Goal: Use online tool/utility: Utilize a website feature to perform a specific function

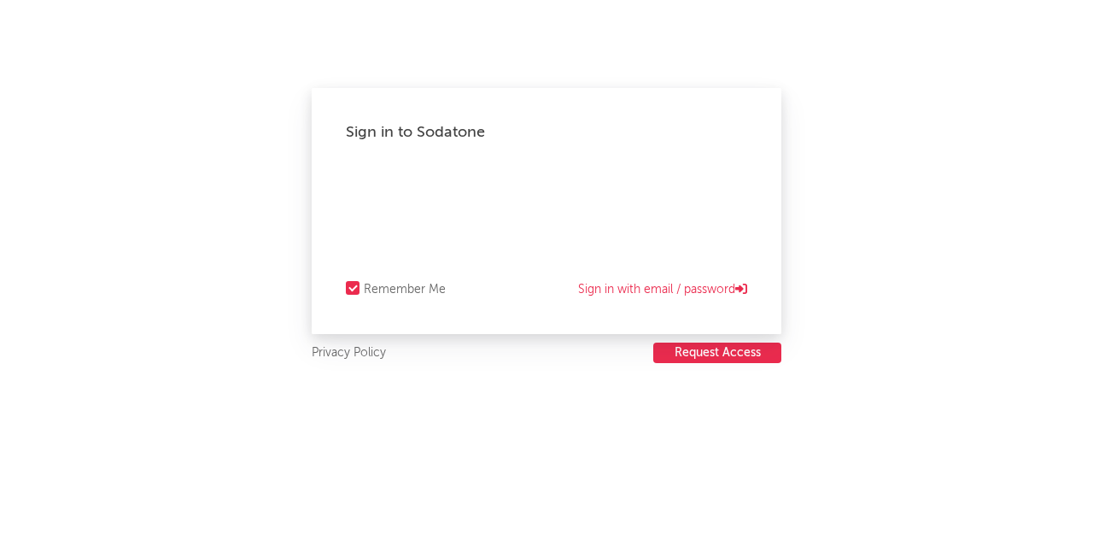
select select "recorded_music"
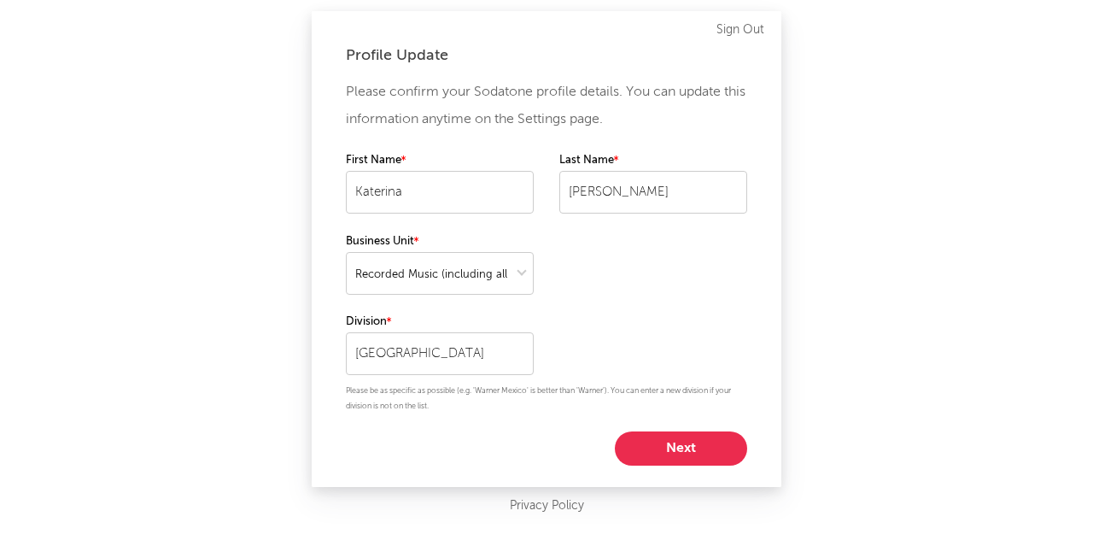
click at [648, 454] on button "Next" at bounding box center [681, 448] width 132 height 34
select select "marketing"
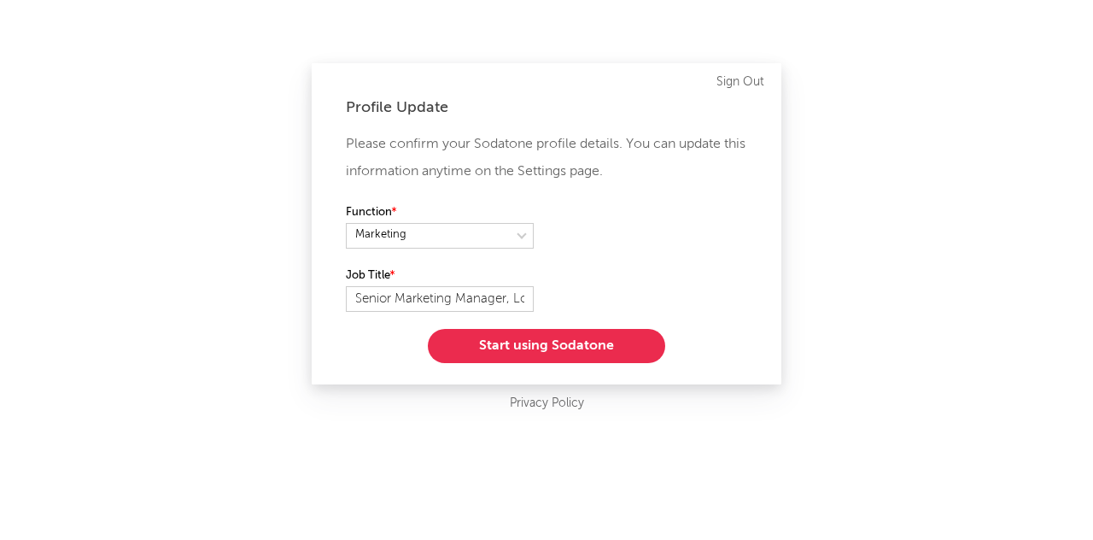
click at [558, 340] on button "Start using Sodatone" at bounding box center [546, 346] width 237 height 34
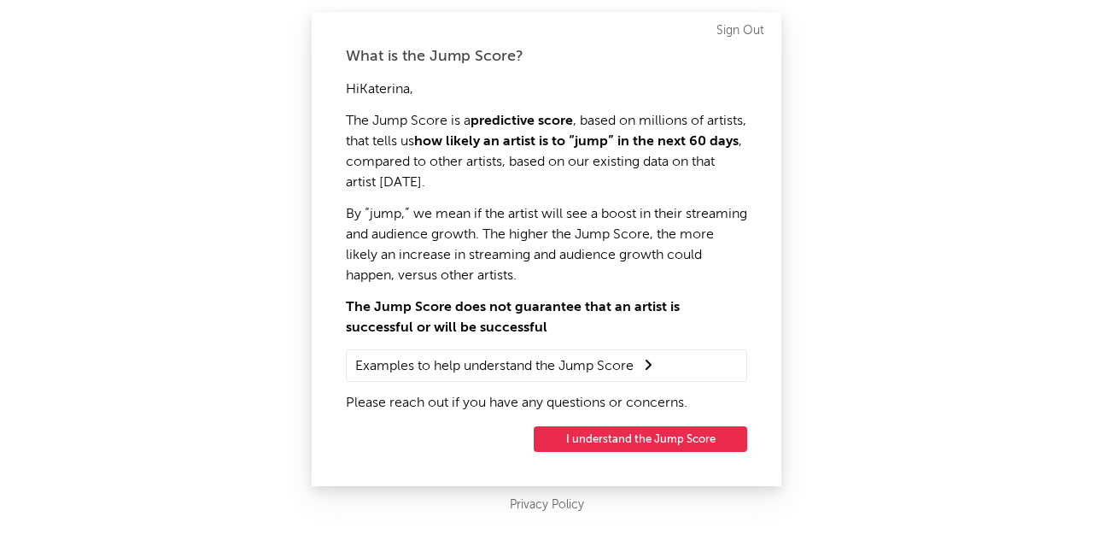
click at [584, 446] on button "I understand the Jump Score" at bounding box center [641, 439] width 214 height 26
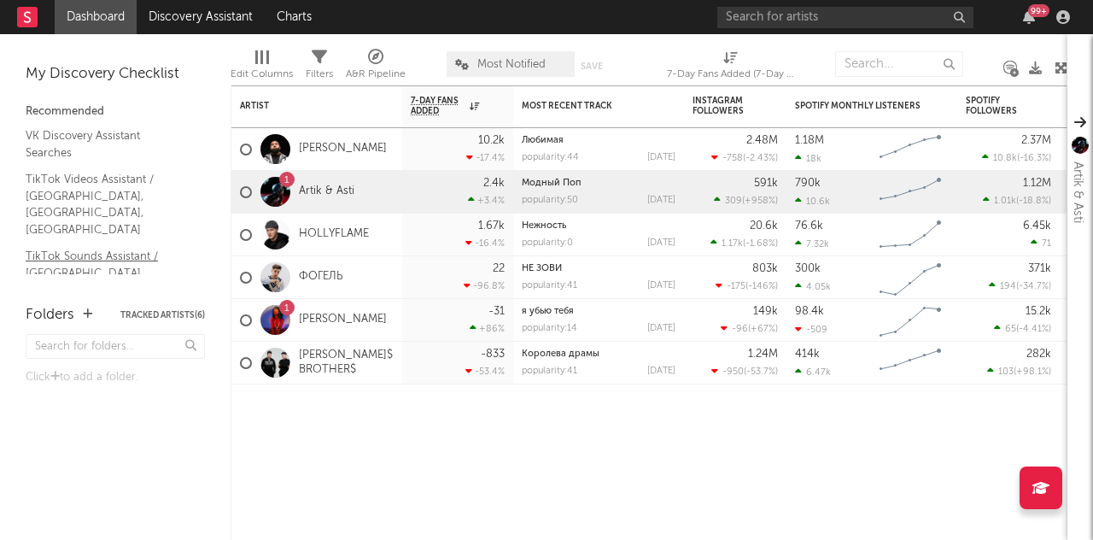
click at [73, 247] on link "TikTok Sounds Assistant / Russia, Ukraine, Belarus" at bounding box center [107, 281] width 162 height 68
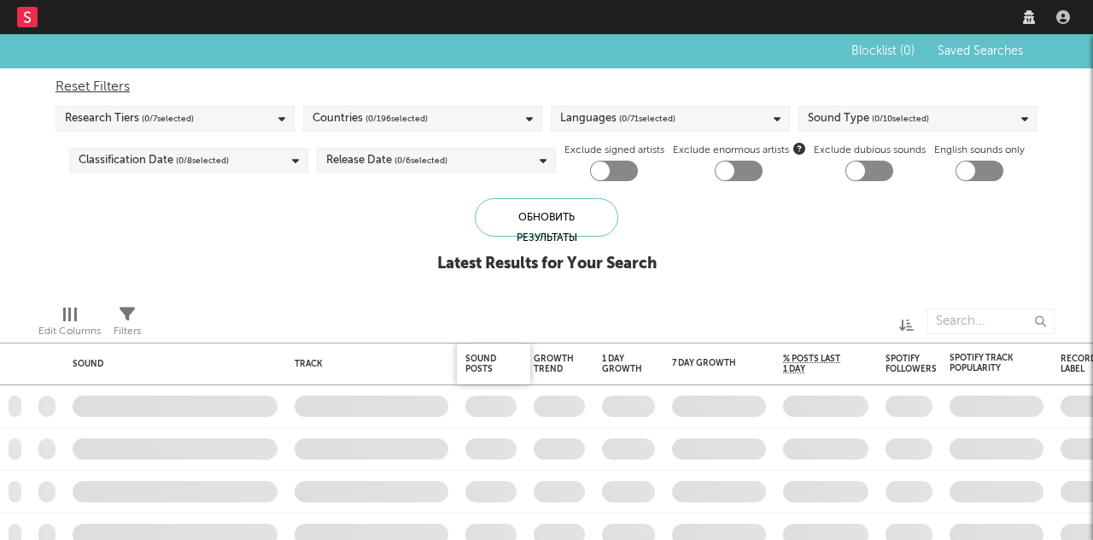
checkbox input "true"
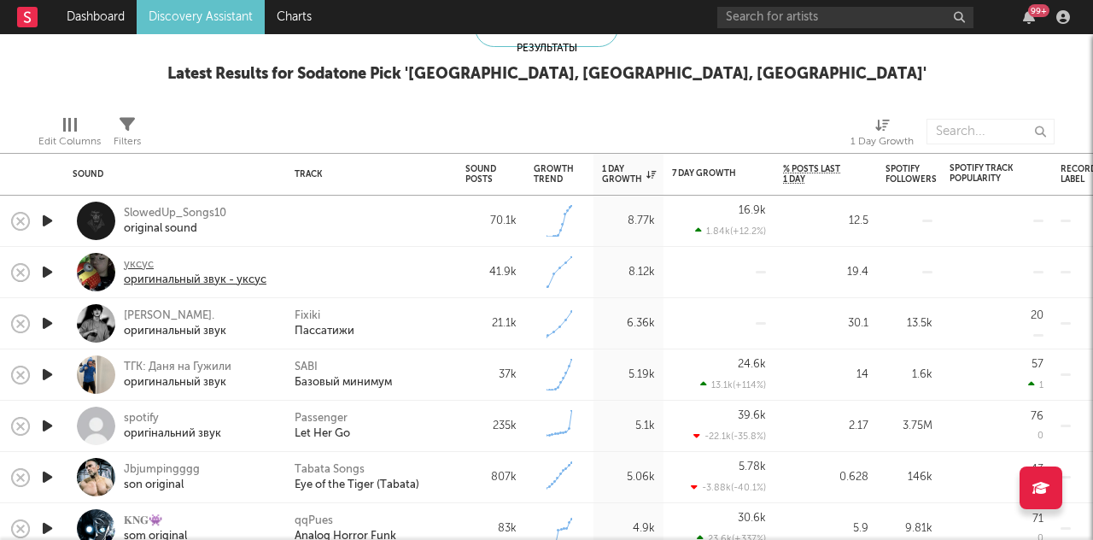
click at [174, 274] on div "оригинальный звук - уксус" at bounding box center [195, 279] width 143 height 15
